Goal: Information Seeking & Learning: Learn about a topic

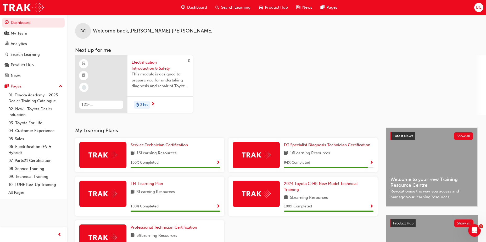
scroll to position [52, 0]
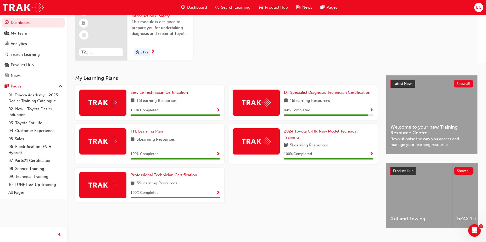
click at [318, 93] on span "DT Specialist Diagnosis Technician Certification" at bounding box center [327, 92] width 86 height 5
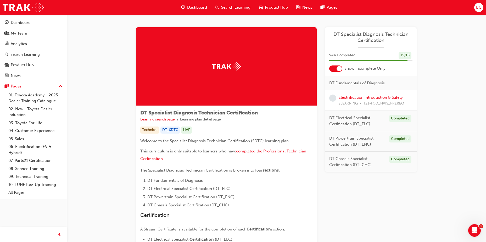
click at [352, 97] on link "Electrification Introduction & Safety" at bounding box center [371, 97] width 64 height 5
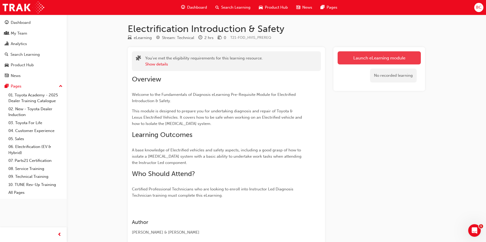
click at [375, 57] on link "Launch eLearning module" at bounding box center [379, 57] width 83 height 13
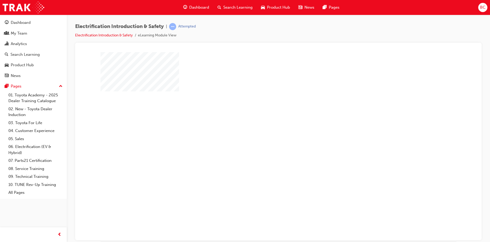
click at [263, 131] on div "play" at bounding box center [263, 131] width 0 height 0
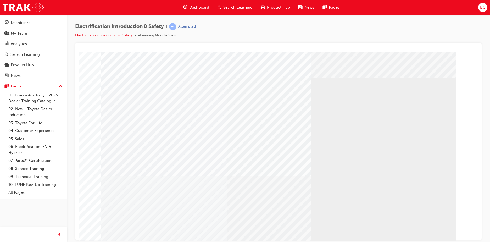
click at [392, 154] on div at bounding box center [392, 154] width 14 height 13
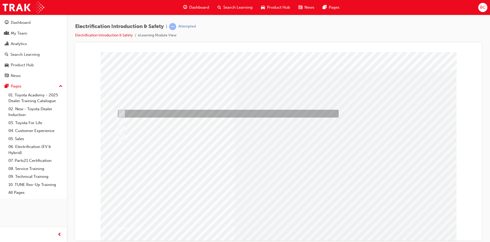
click at [191, 111] on div at bounding box center [227, 114] width 221 height 8
radio input "true"
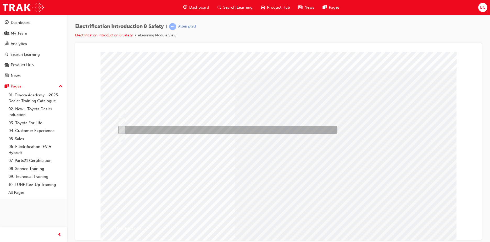
click at [150, 130] on div at bounding box center [227, 130] width 220 height 8
radio input "true"
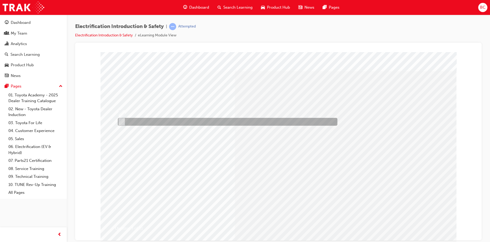
click at [152, 122] on div at bounding box center [227, 122] width 220 height 8
radio input "true"
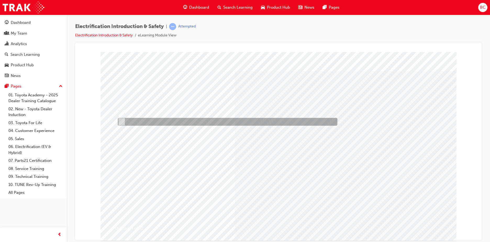
click at [160, 123] on div at bounding box center [227, 122] width 220 height 8
radio input "true"
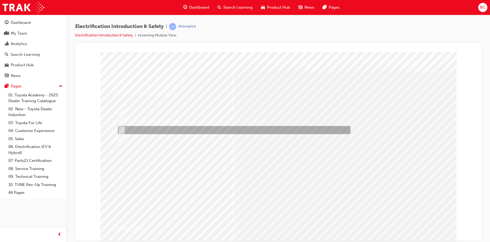
click at [180, 128] on div at bounding box center [233, 130] width 233 height 8
checkbox input "true"
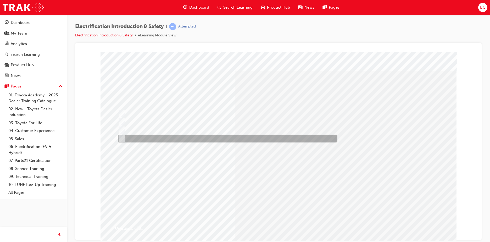
click at [184, 136] on div at bounding box center [227, 139] width 220 height 8
checkbox input "true"
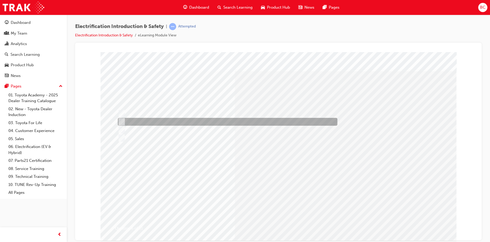
click at [191, 121] on div at bounding box center [227, 122] width 220 height 8
radio input "true"
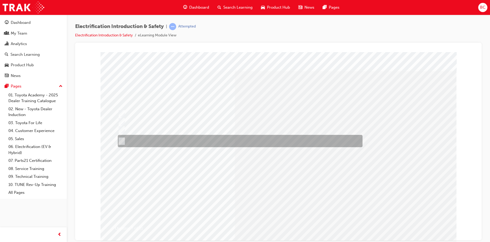
click at [196, 138] on div at bounding box center [239, 141] width 245 height 12
radio input "true"
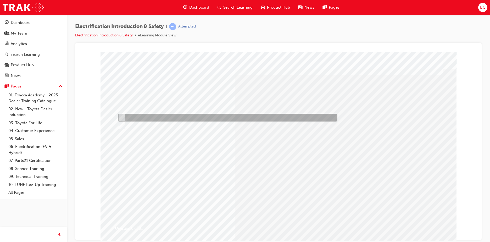
click at [151, 115] on div at bounding box center [227, 118] width 220 height 8
radio input "true"
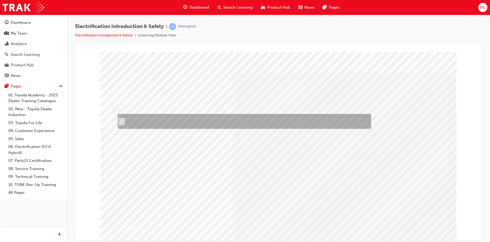
click at [190, 121] on div at bounding box center [243, 121] width 253 height 15
radio input "true"
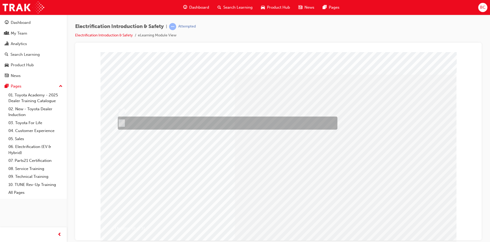
click at [134, 117] on div at bounding box center [227, 123] width 220 height 13
radio input "true"
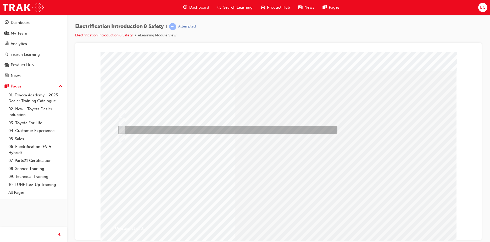
click at [158, 131] on div at bounding box center [227, 130] width 220 height 8
radio input "true"
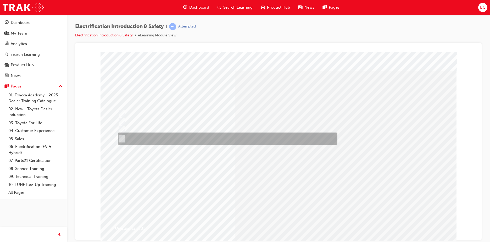
click at [196, 131] on div at bounding box center [227, 130] width 220 height 8
radio input "true"
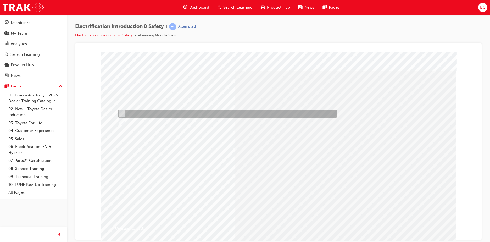
click at [136, 114] on div at bounding box center [227, 114] width 220 height 8
radio input "true"
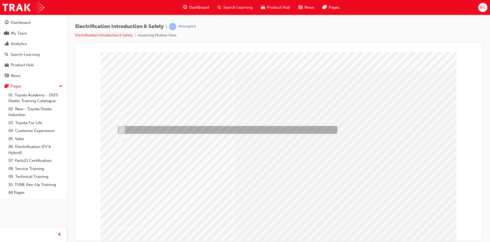
click at [163, 133] on div at bounding box center [227, 130] width 220 height 8
radio input "true"
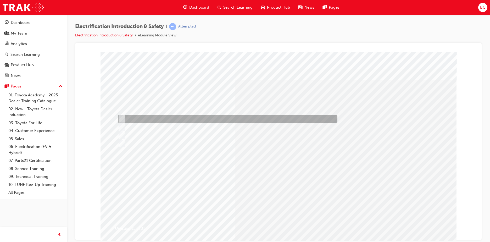
click at [195, 117] on div at bounding box center [227, 119] width 220 height 8
checkbox input "true"
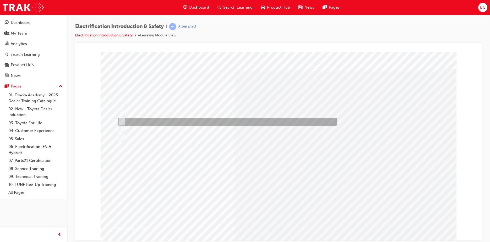
click at [151, 122] on div at bounding box center [227, 122] width 220 height 8
radio input "true"
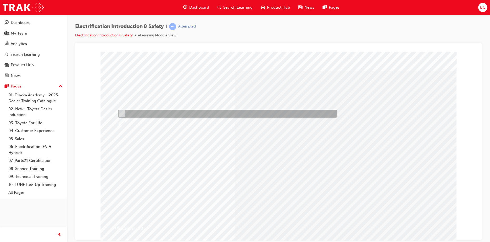
click at [127, 115] on div at bounding box center [227, 114] width 220 height 8
radio input "true"
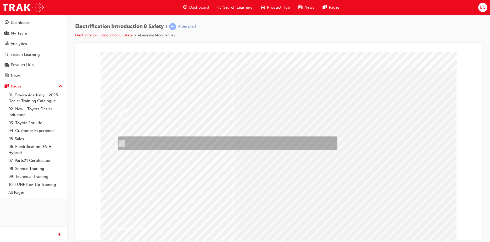
click at [166, 145] on div at bounding box center [227, 143] width 220 height 14
radio input "true"
